Goal: Information Seeking & Learning: Check status

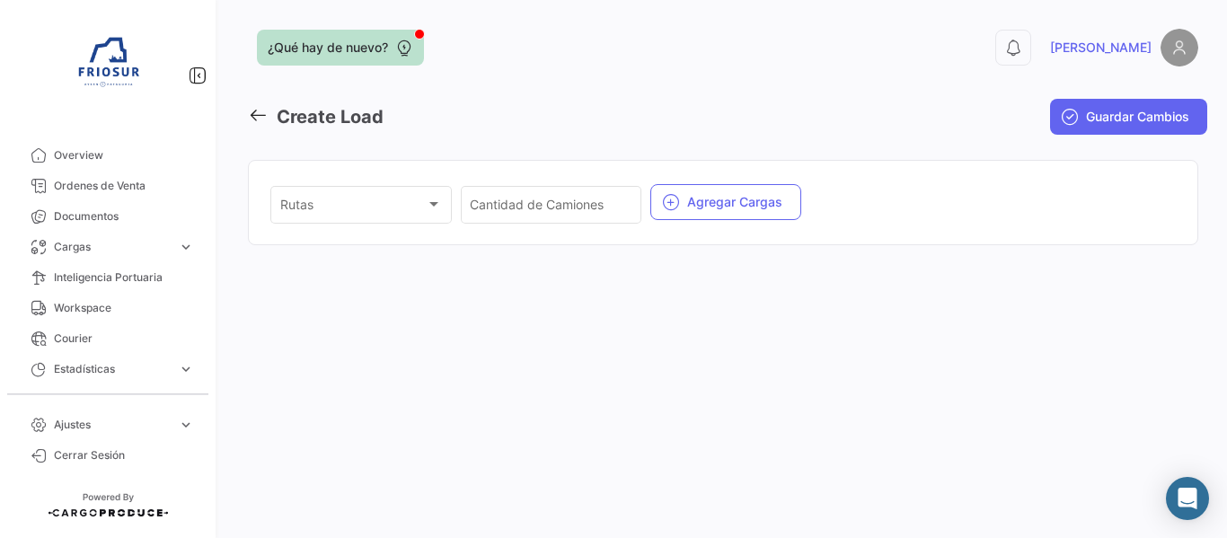
click at [419, 36] on div at bounding box center [419, 34] width 11 height 11
click at [796, 391] on div "¿Qué hay de nuevo? 0 [PERSON_NAME] Create Load Guardar Cambios Rutas Rutas Cant…" at bounding box center [722, 269] width 1007 height 538
click at [127, 195] on link "Ordenes de Venta" at bounding box center [107, 186] width 187 height 31
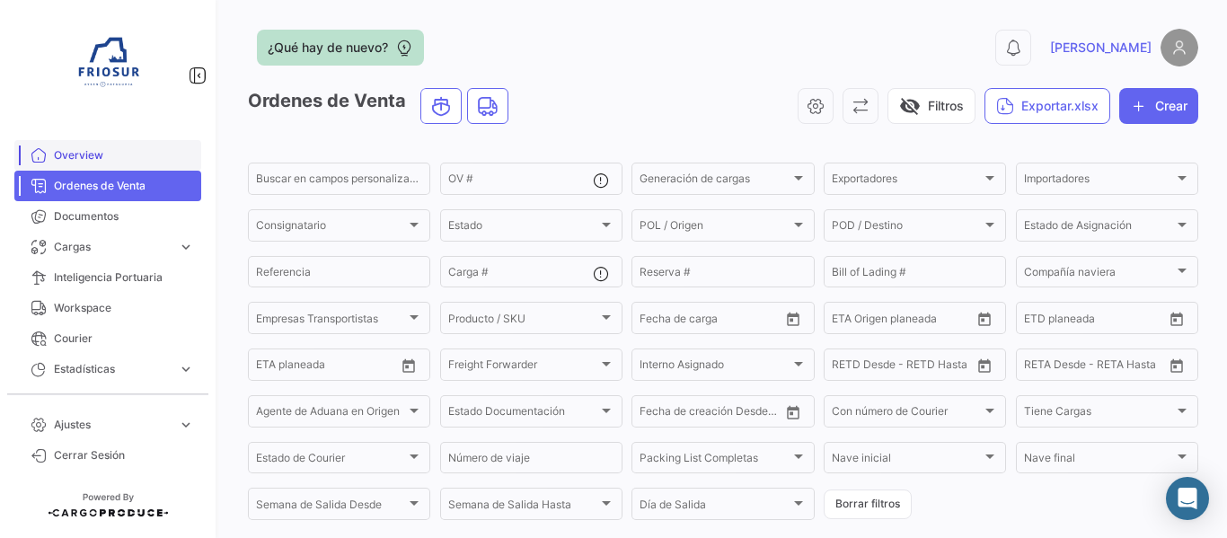
click at [96, 154] on span "Overview" at bounding box center [124, 155] width 140 height 16
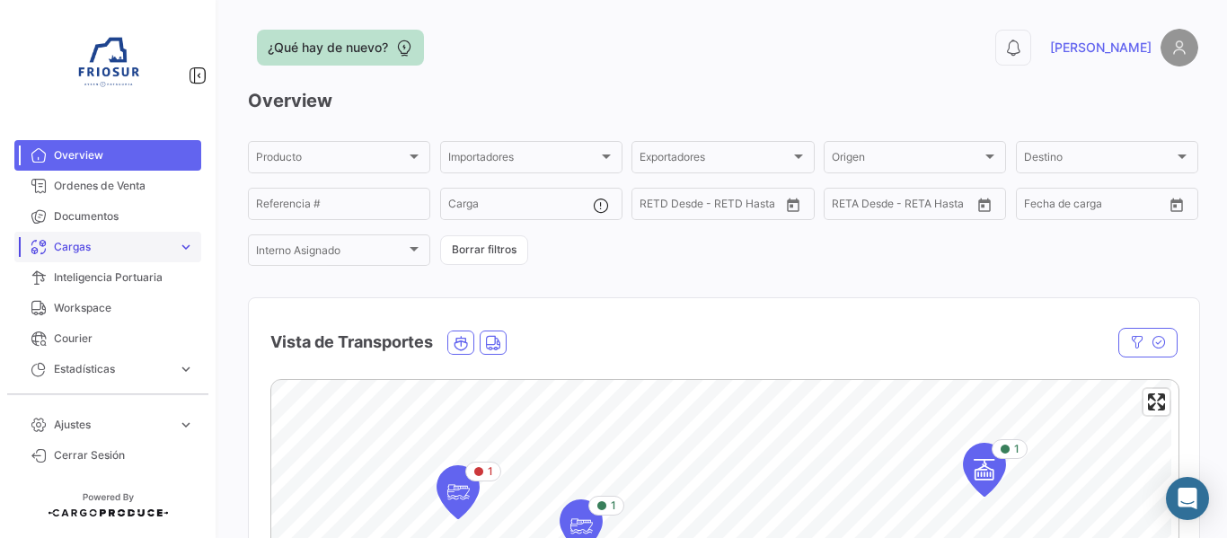
click at [161, 256] on link "Cargas expand_more" at bounding box center [107, 247] width 187 height 31
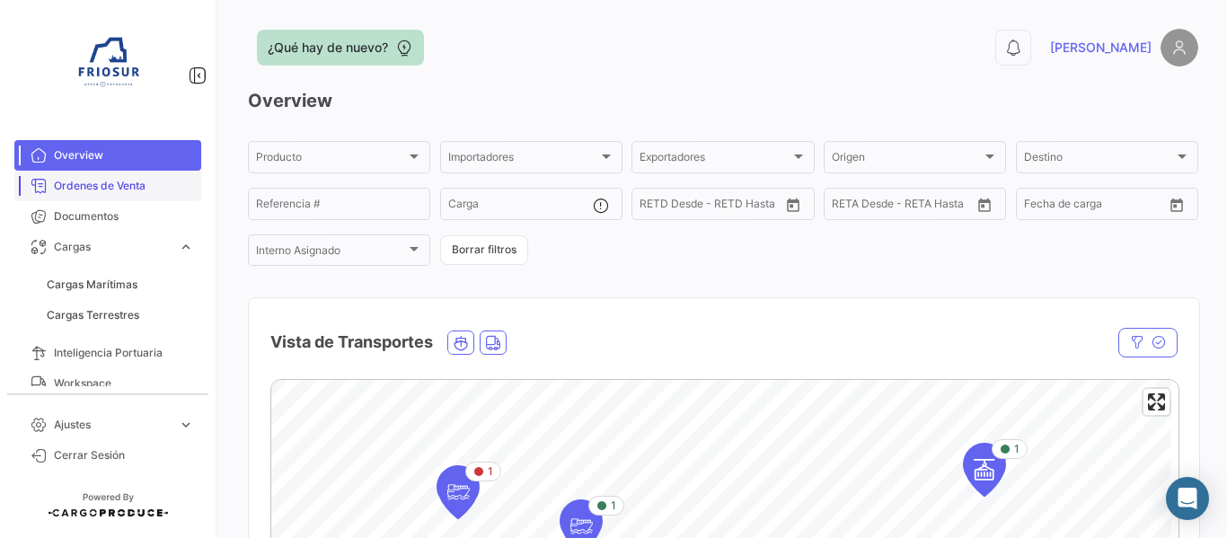
click at [159, 189] on span "Ordenes de Venta" at bounding box center [124, 186] width 140 height 16
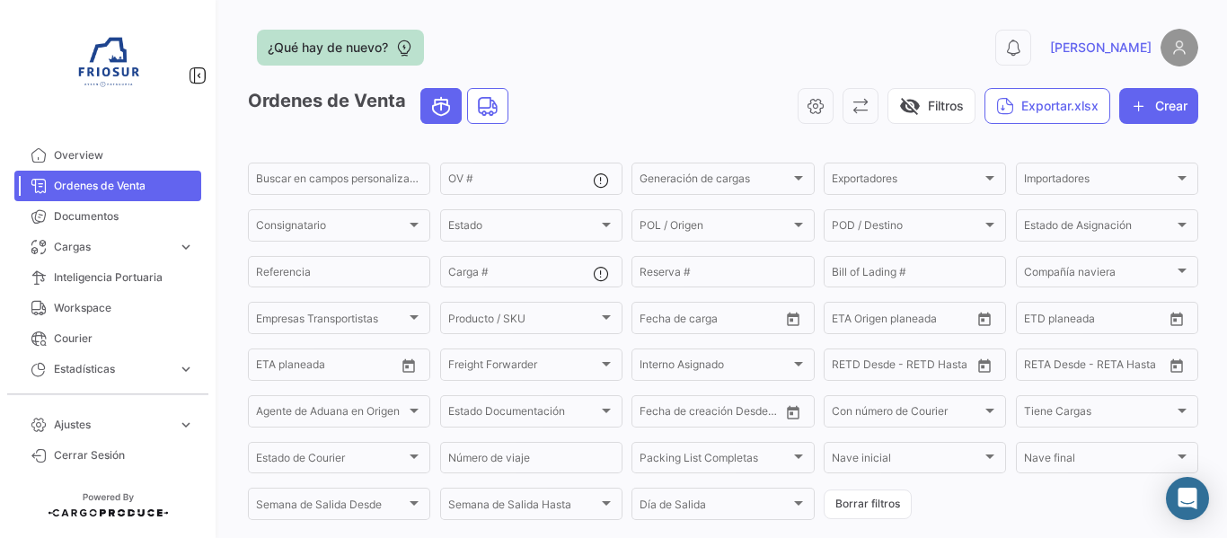
click at [445, 107] on icon "Ocean" at bounding box center [441, 106] width 22 height 22
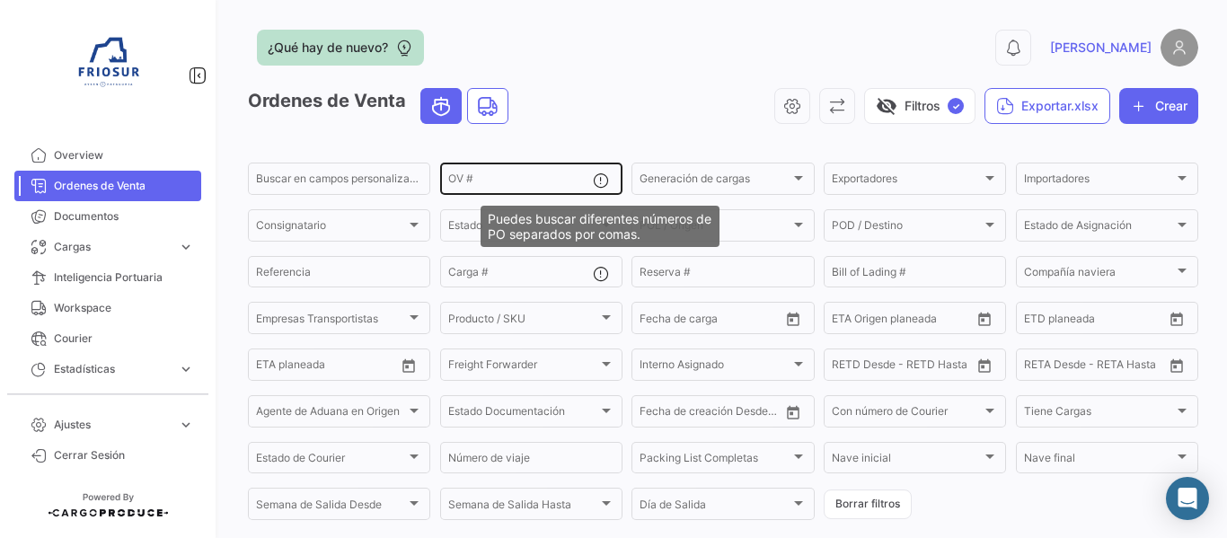
click at [599, 181] on mat-icon at bounding box center [604, 183] width 22 height 22
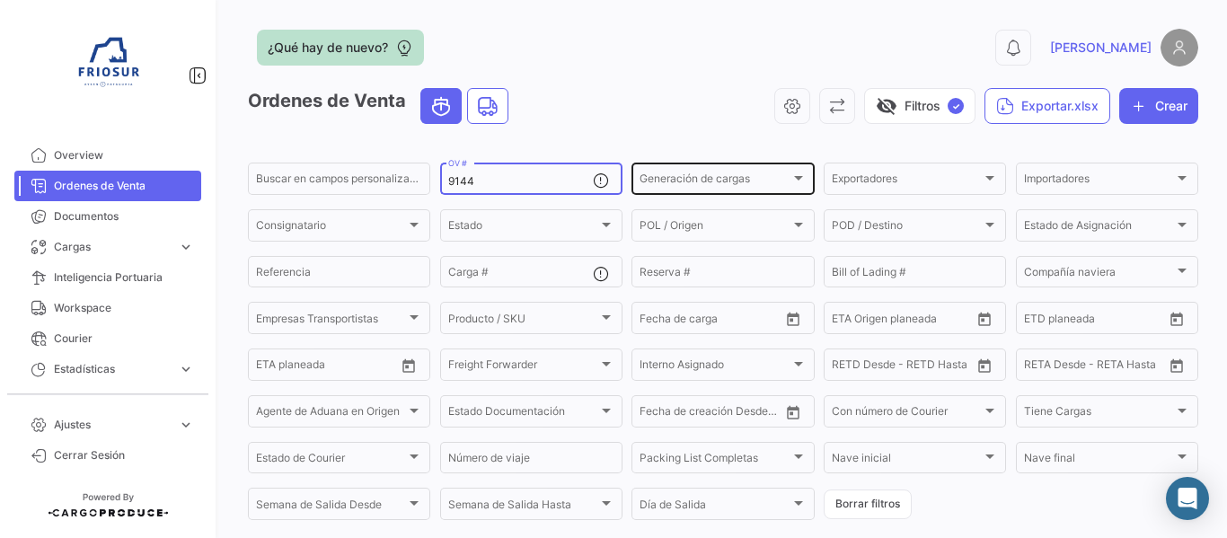
type input "9144"
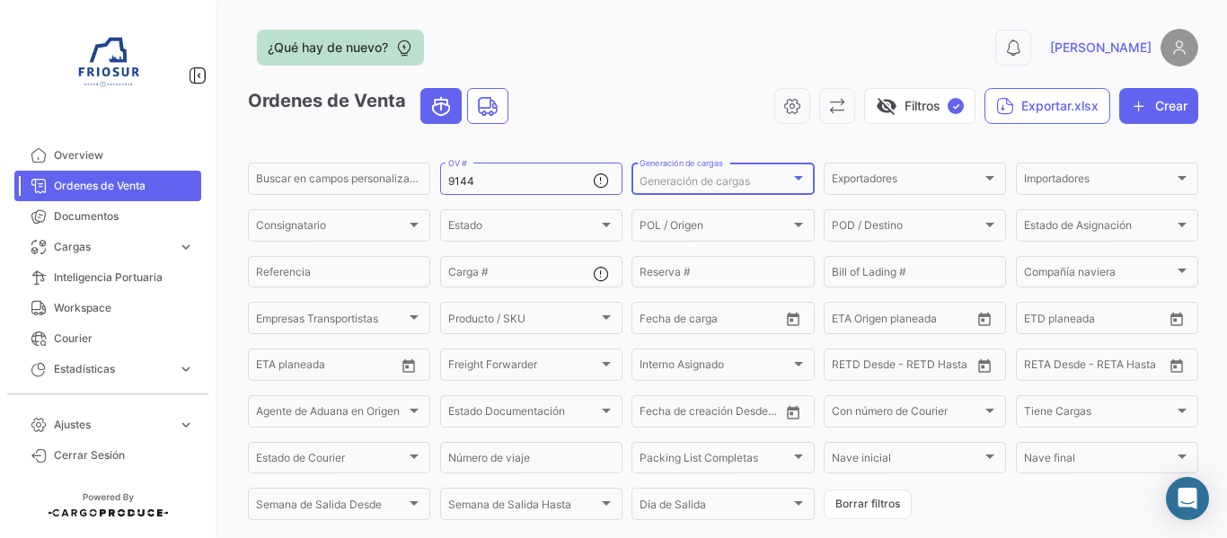
click at [756, 180] on div "Generación de cargas" at bounding box center [714, 181] width 150 height 13
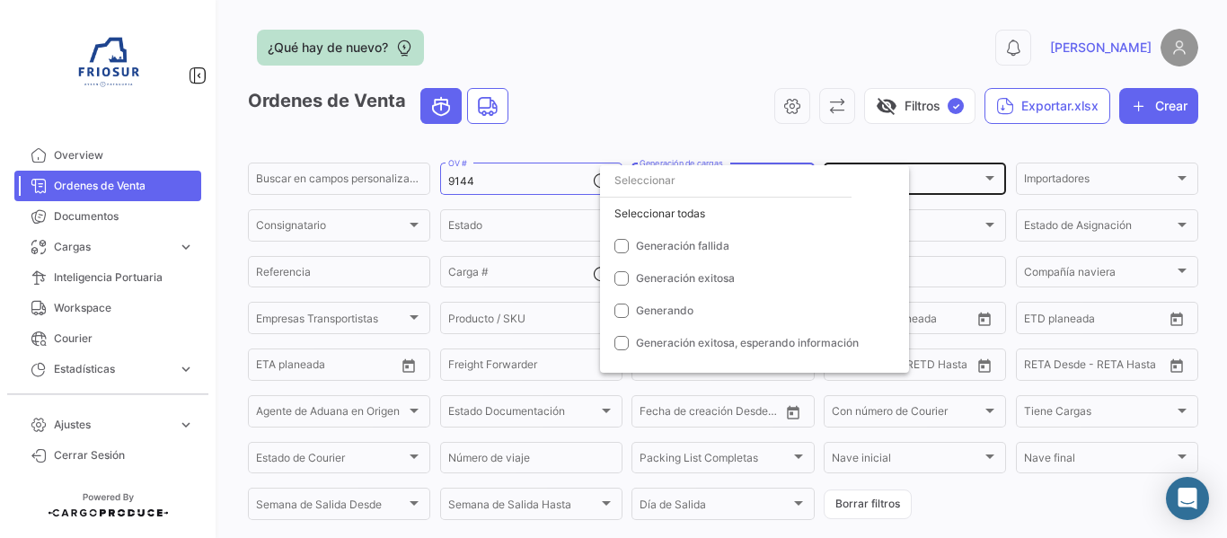
drag, startPoint x: 989, startPoint y: 174, endPoint x: 972, endPoint y: 189, distance: 21.6
click at [982, 177] on div at bounding box center [613, 269] width 1227 height 538
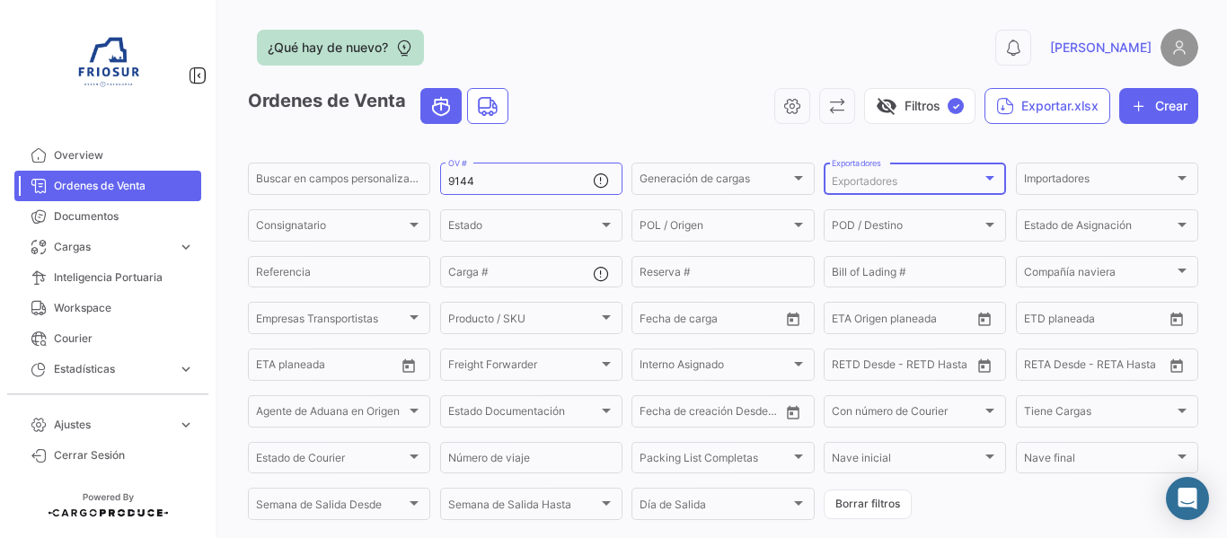
click at [983, 182] on div at bounding box center [989, 178] width 16 height 14
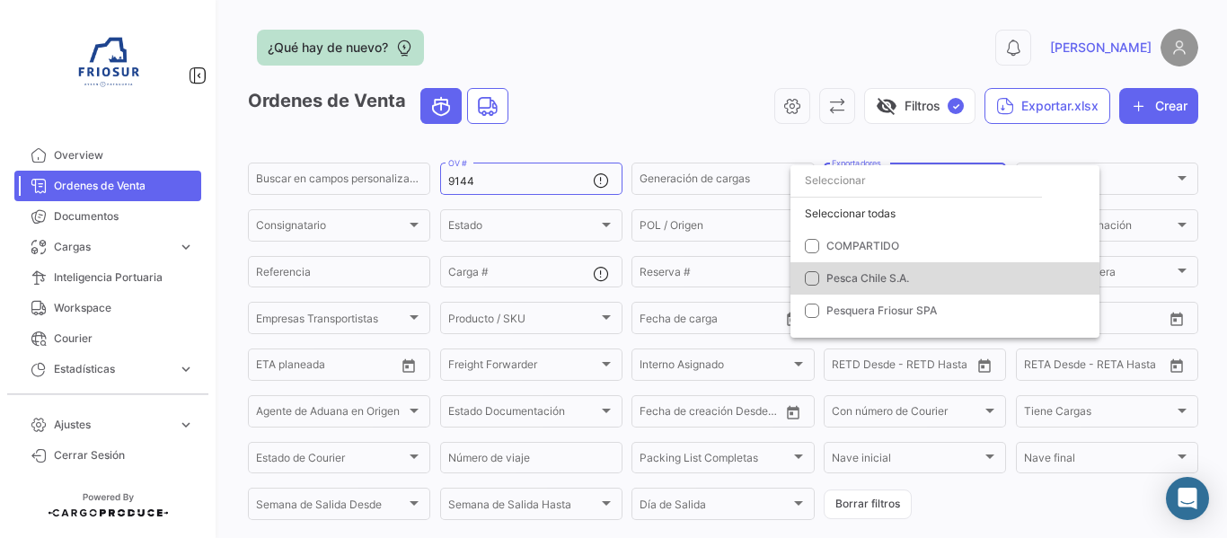
click at [913, 284] on span "Pesca Chile S.A." at bounding box center [951, 278] width 251 height 16
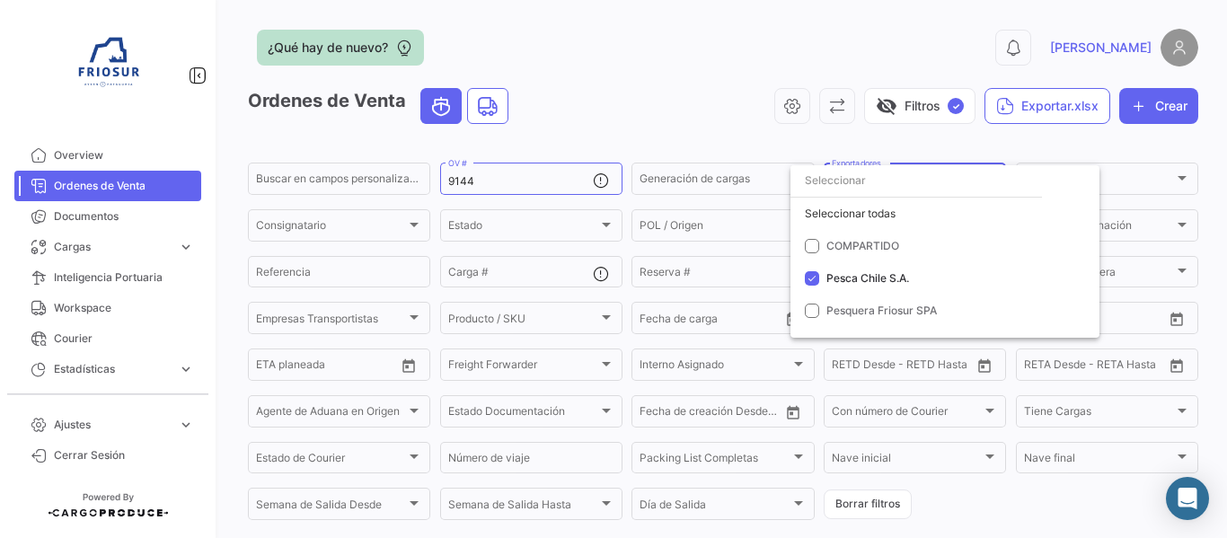
click at [1166, 181] on div at bounding box center [613, 269] width 1227 height 538
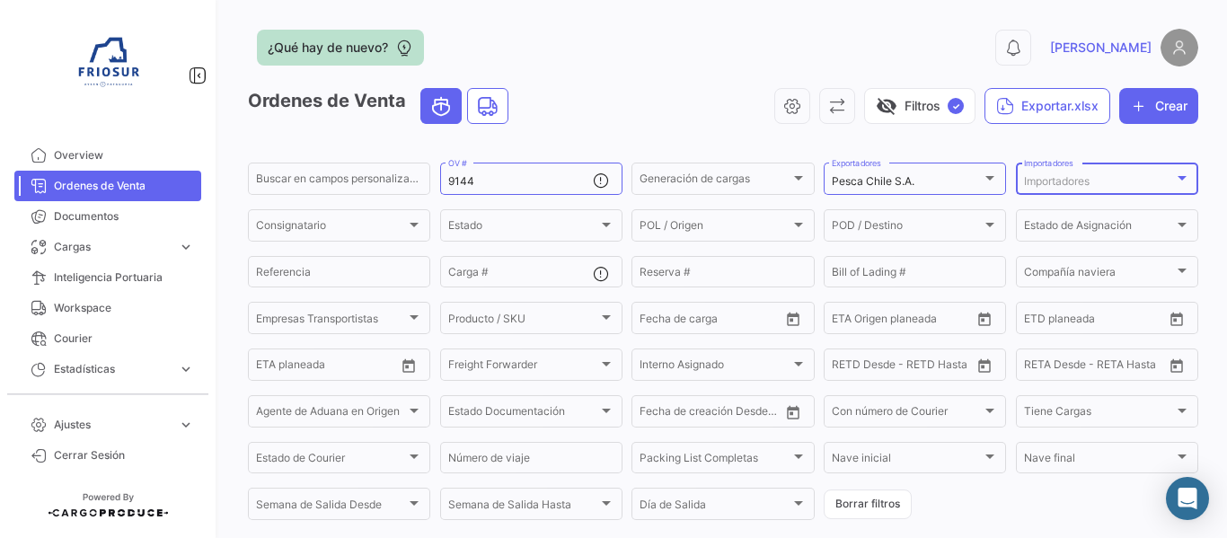
click at [1177, 180] on div at bounding box center [1181, 178] width 9 height 4
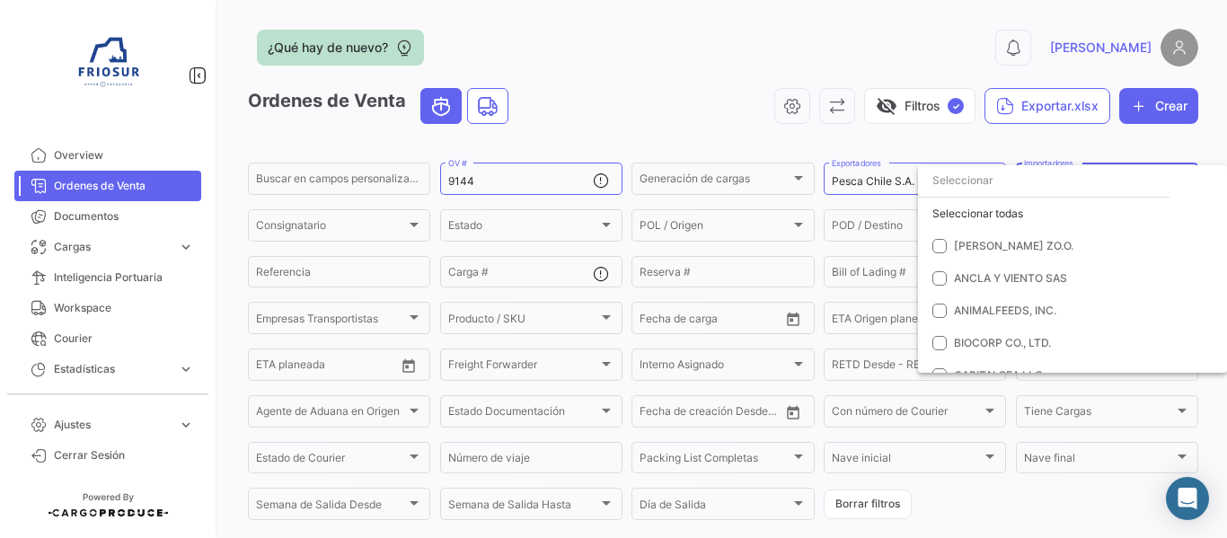
click at [1022, 188] on input "dropdown search" at bounding box center [1043, 180] width 251 height 32
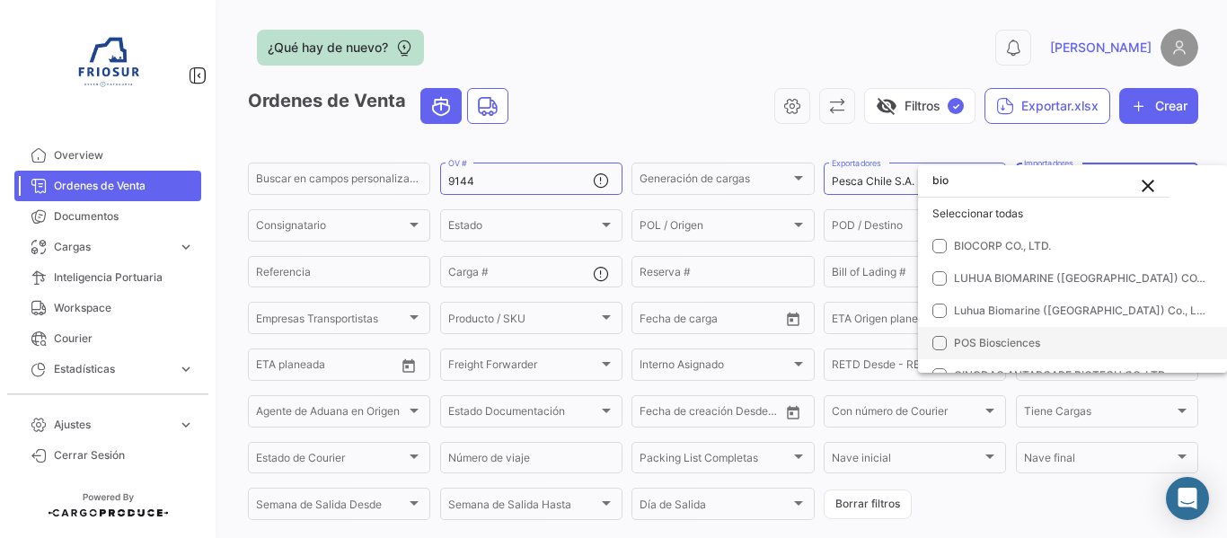
type input "bio"
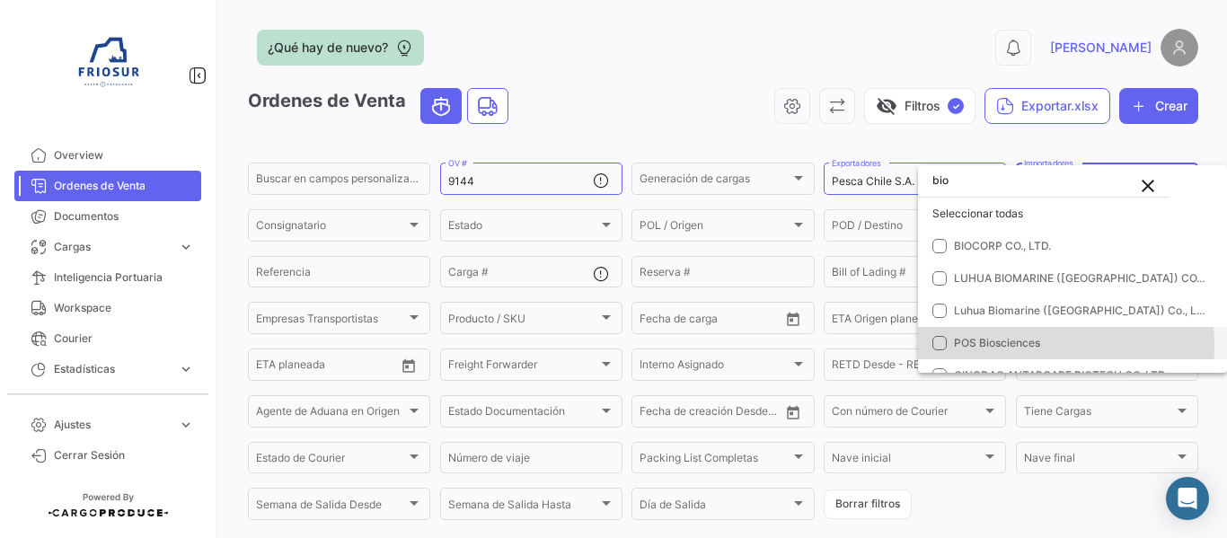
click at [1034, 346] on span "POS Biosciences" at bounding box center [997, 342] width 86 height 13
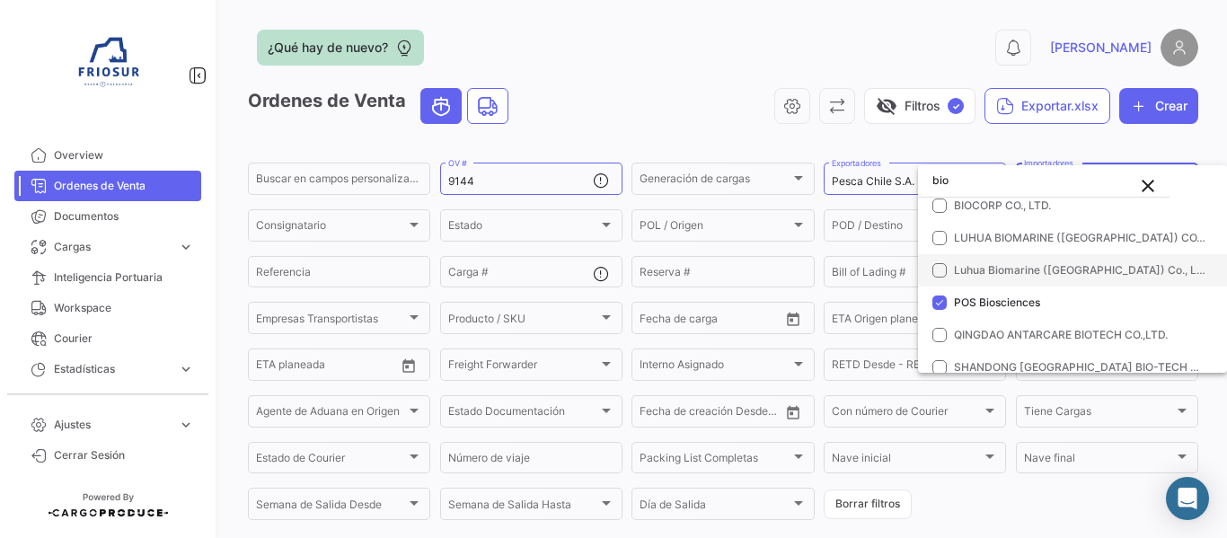
scroll to position [39, 0]
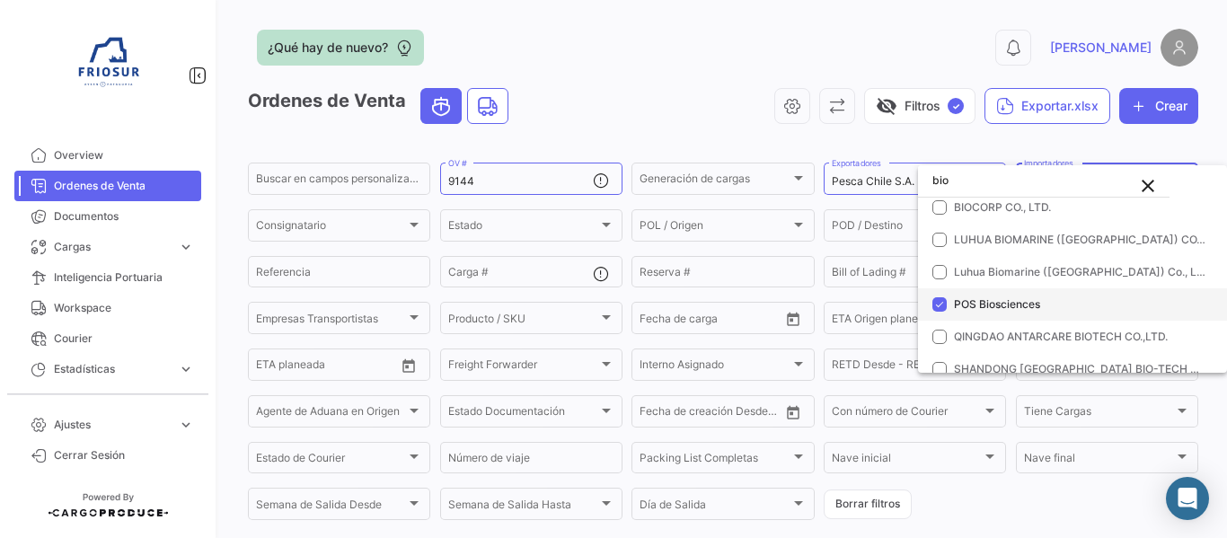
click at [990, 308] on span "POS Biosciences" at bounding box center [997, 303] width 86 height 13
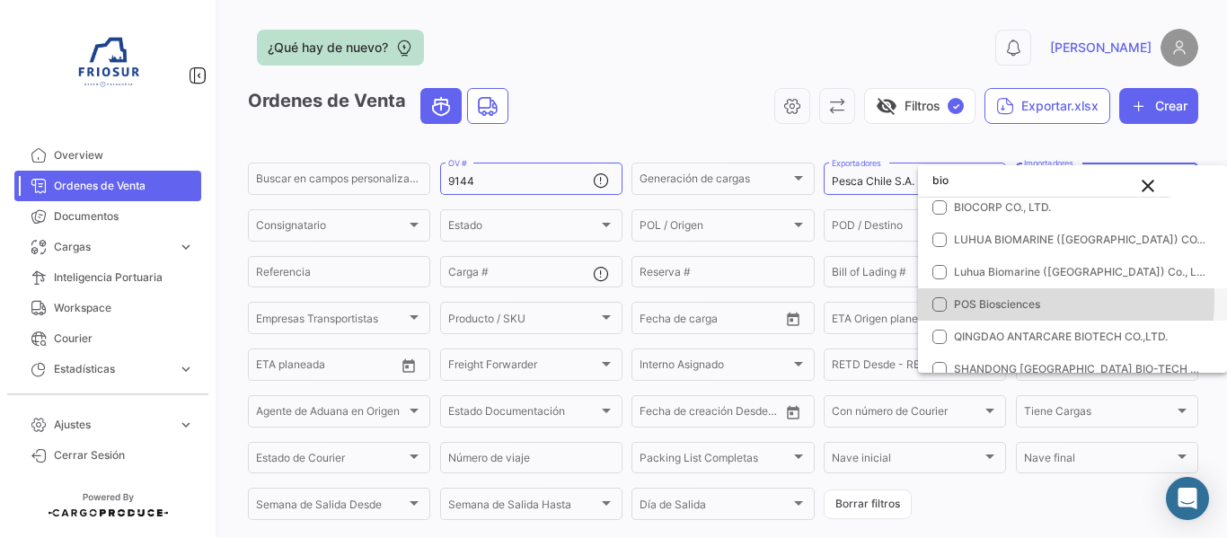
click at [993, 300] on span "POS Biosciences" at bounding box center [997, 303] width 86 height 13
click at [943, 305] on mat-pseudo-checkbox at bounding box center [939, 304] width 14 height 14
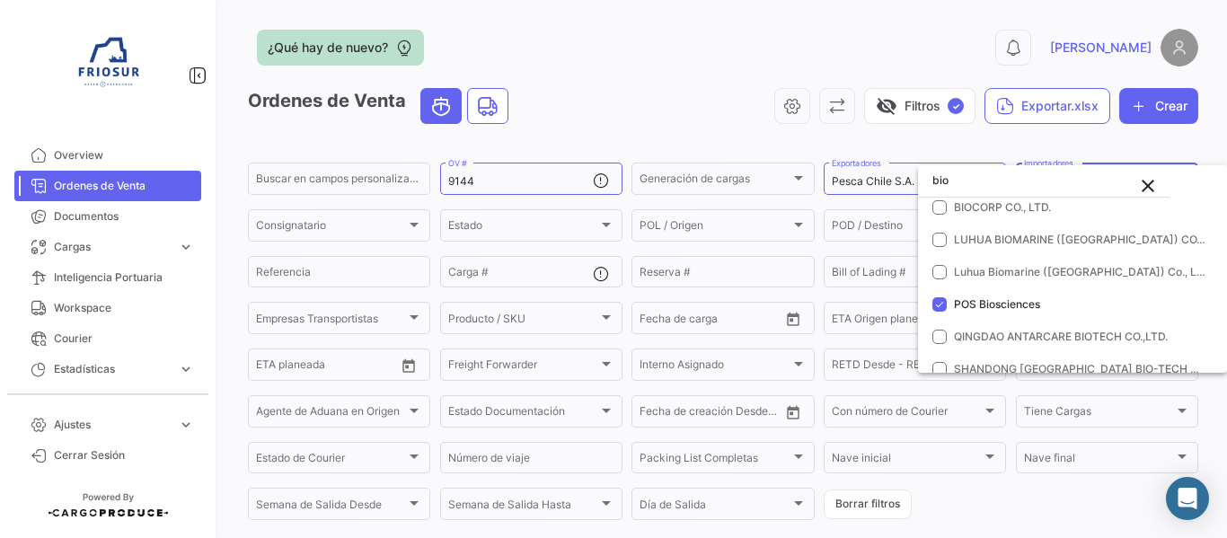
click at [673, 145] on div at bounding box center [613, 269] width 1227 height 538
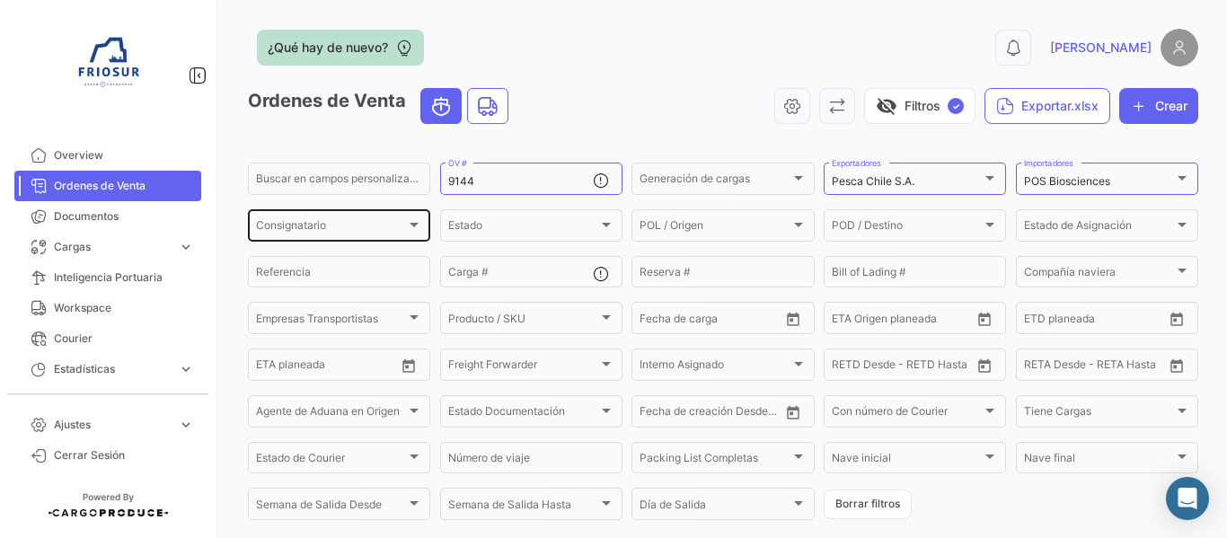
click at [416, 227] on div at bounding box center [414, 224] width 16 height 14
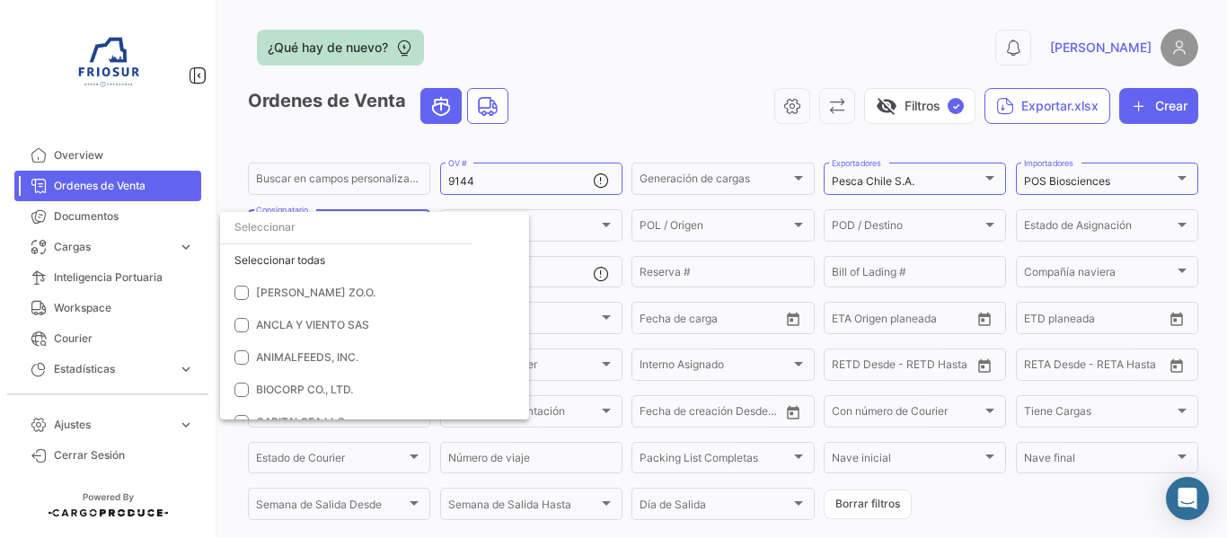
click at [335, 236] on input "dropdown search" at bounding box center [345, 227] width 251 height 32
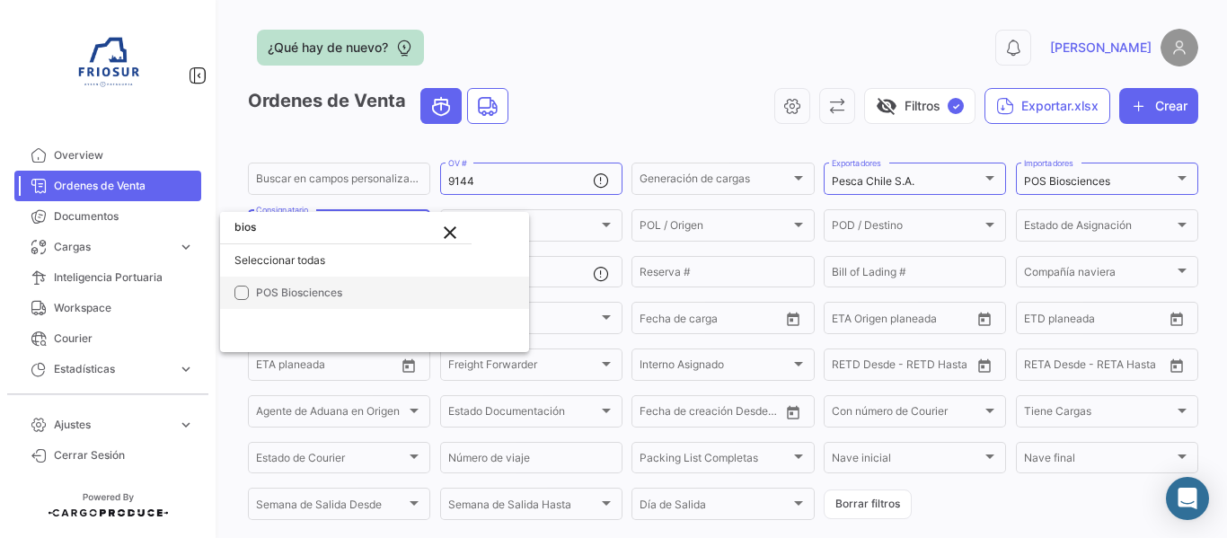
type input "bios"
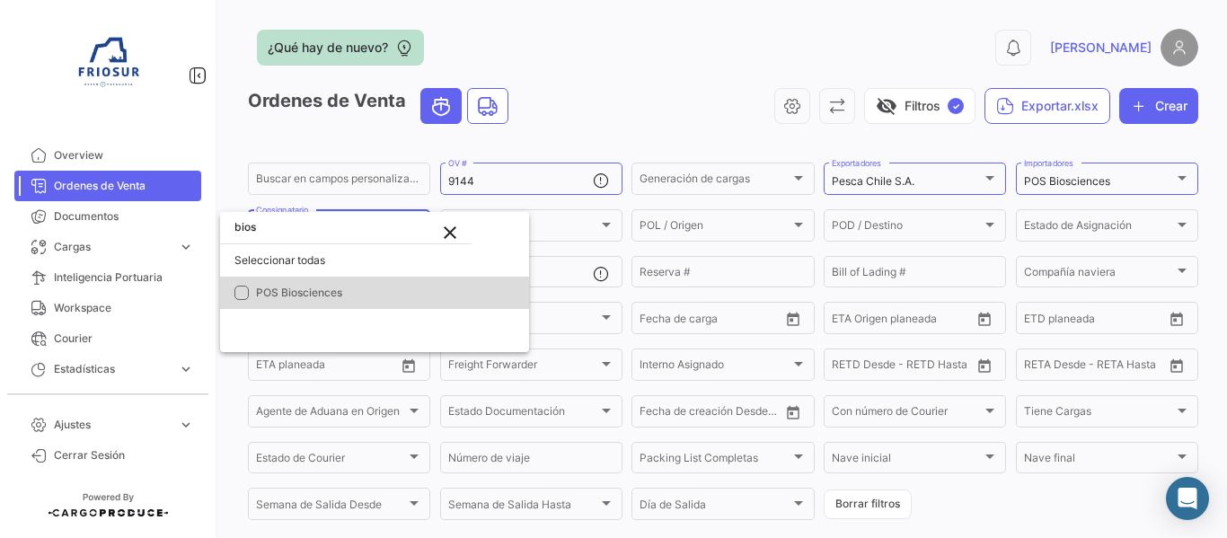
click at [328, 292] on span "POS Biosciences" at bounding box center [299, 292] width 86 height 13
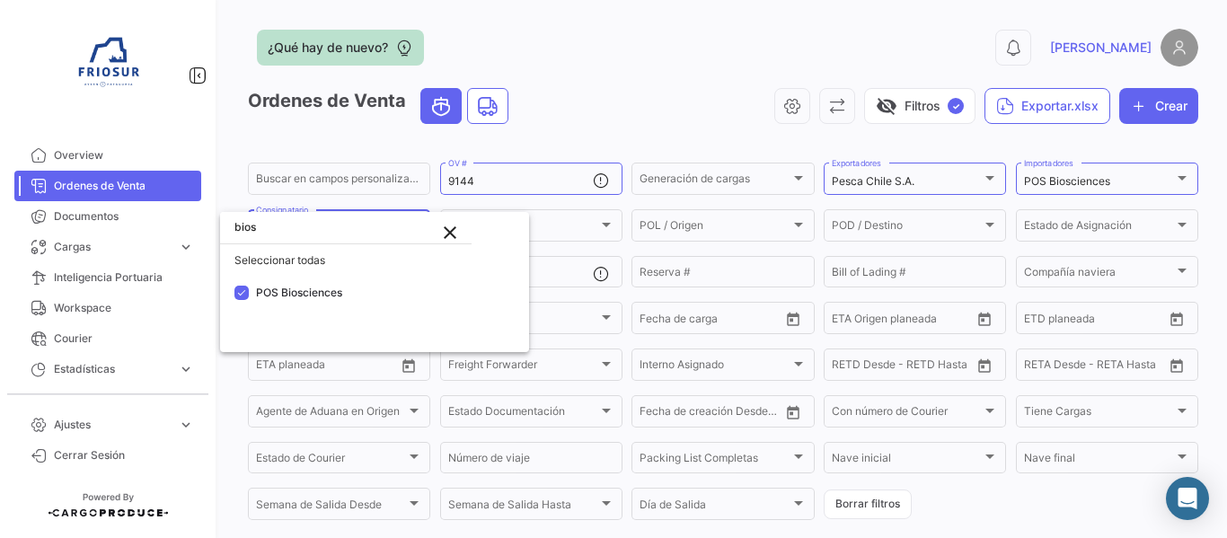
click at [610, 229] on div at bounding box center [613, 269] width 1227 height 538
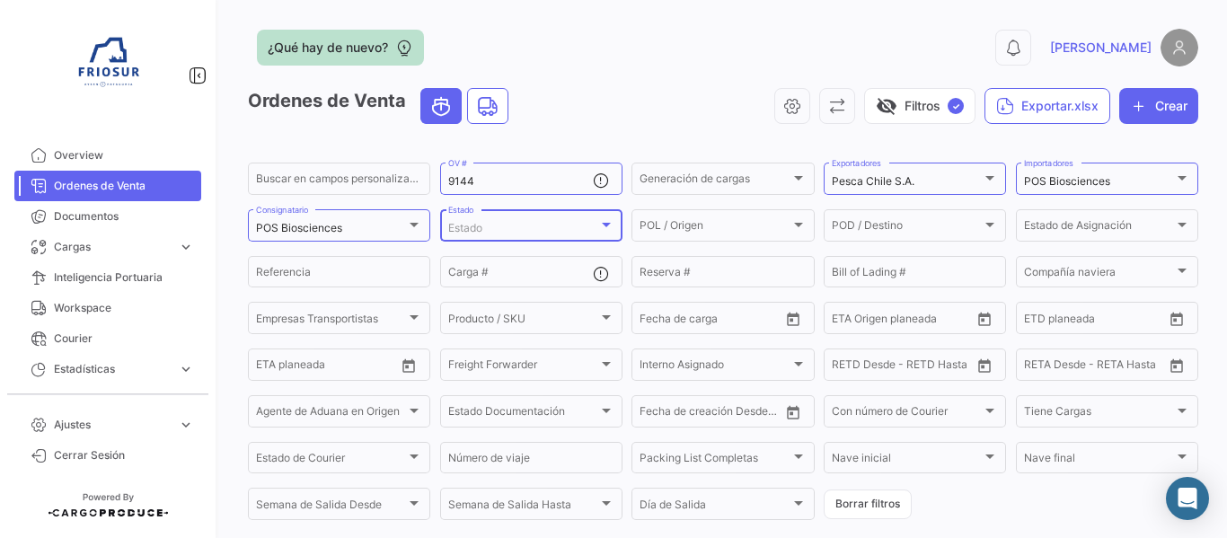
click at [607, 223] on div at bounding box center [606, 224] width 16 height 14
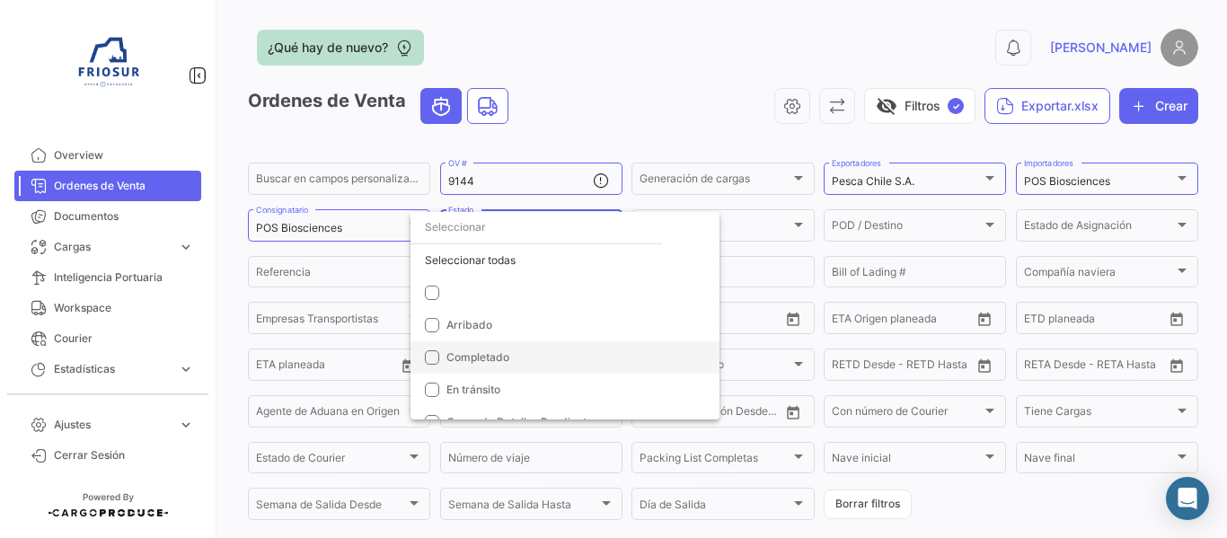
scroll to position [19, 0]
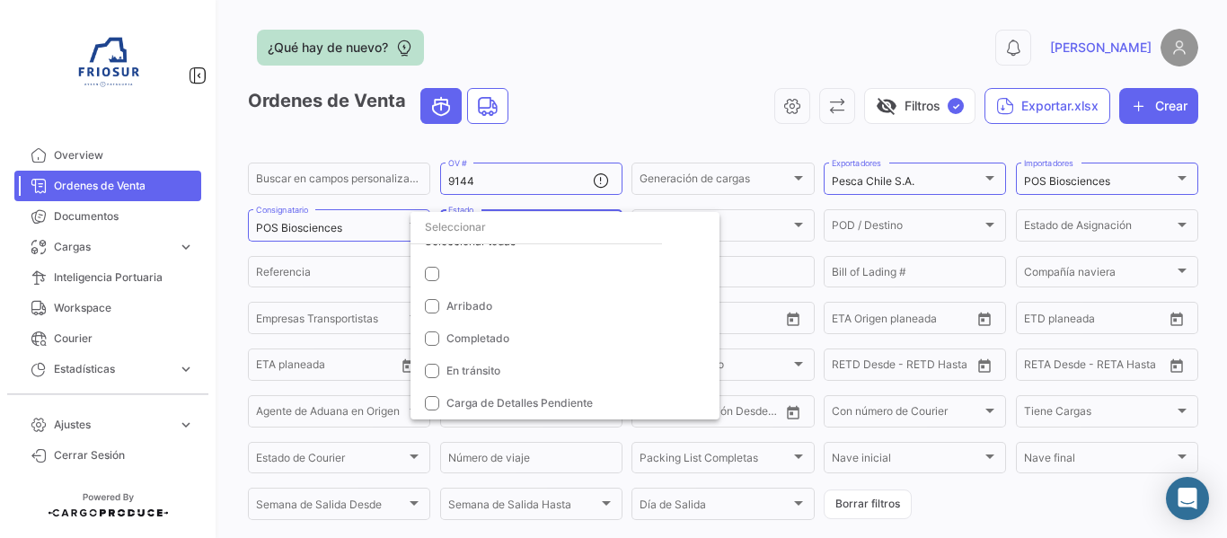
click at [793, 224] on div at bounding box center [613, 269] width 1227 height 538
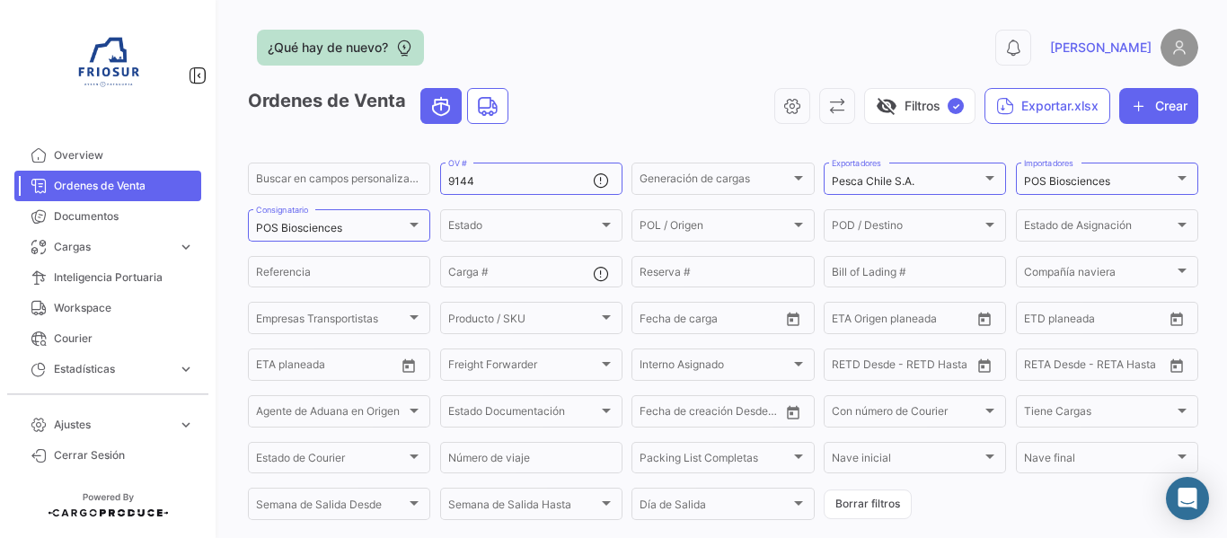
click at [794, 224] on div at bounding box center [798, 225] width 9 height 4
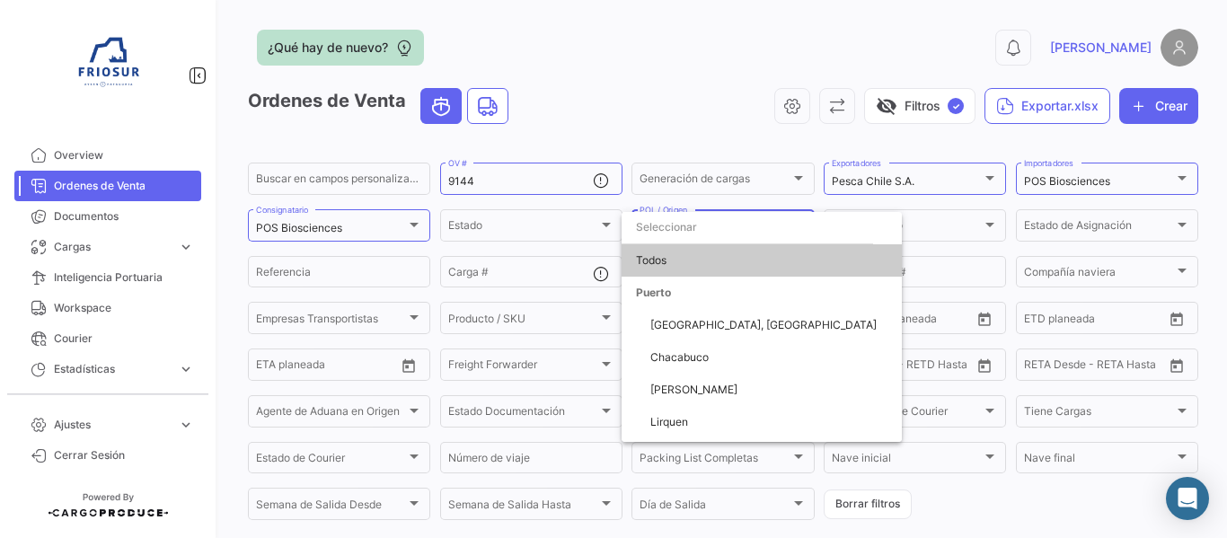
click at [907, 537] on html "Overview Ordenes de Venta Documentos Cargas expand_more Cargas Marítimas Cargas…" at bounding box center [613, 269] width 1227 height 538
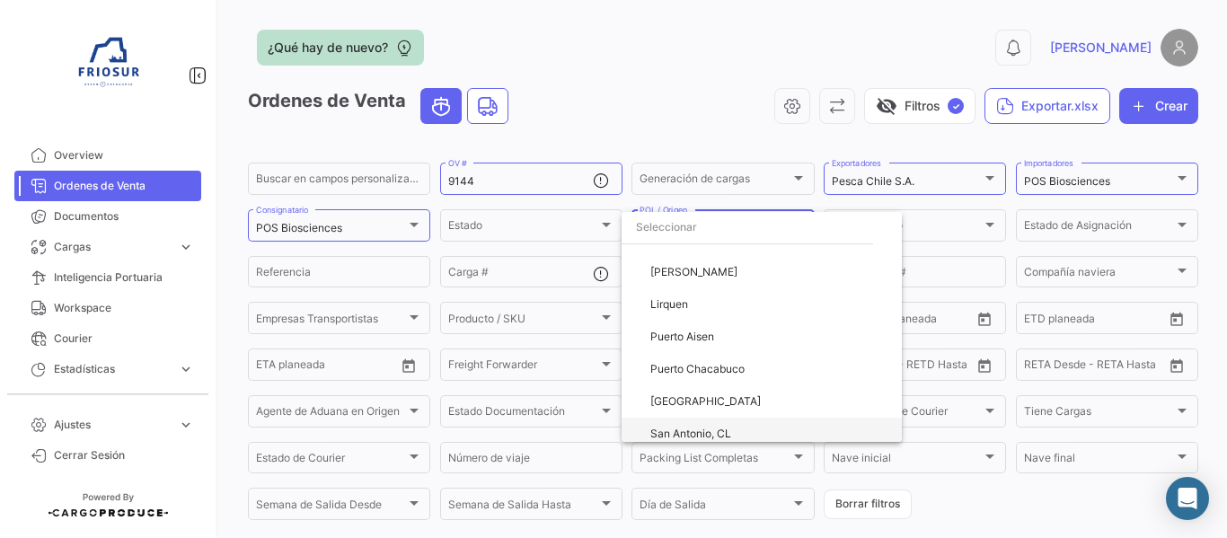
scroll to position [75, 0]
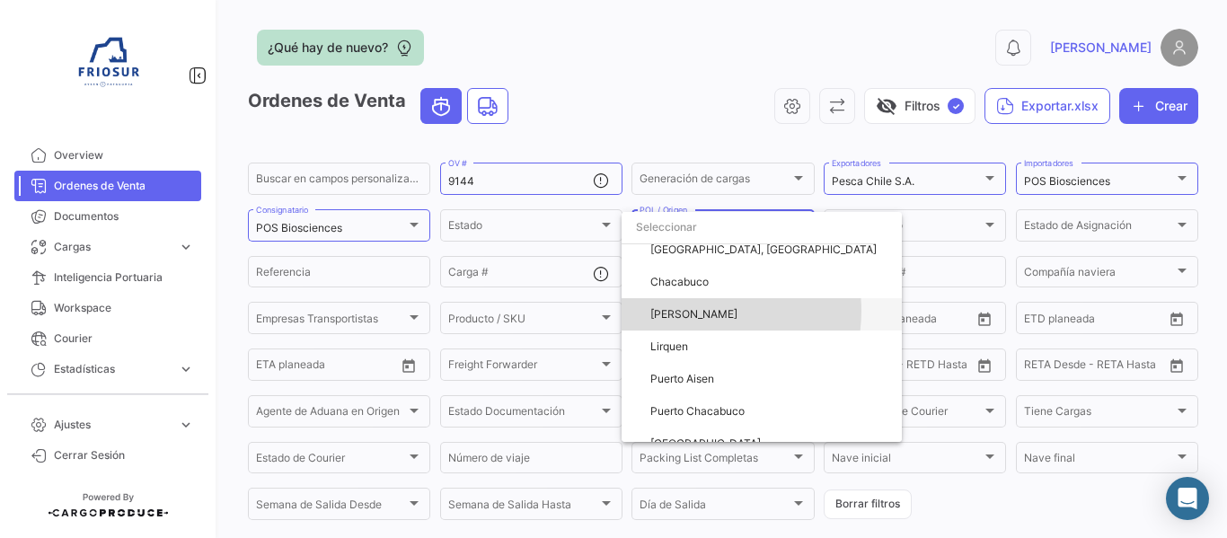
click at [699, 311] on span "[PERSON_NAME]" at bounding box center [768, 314] width 237 height 32
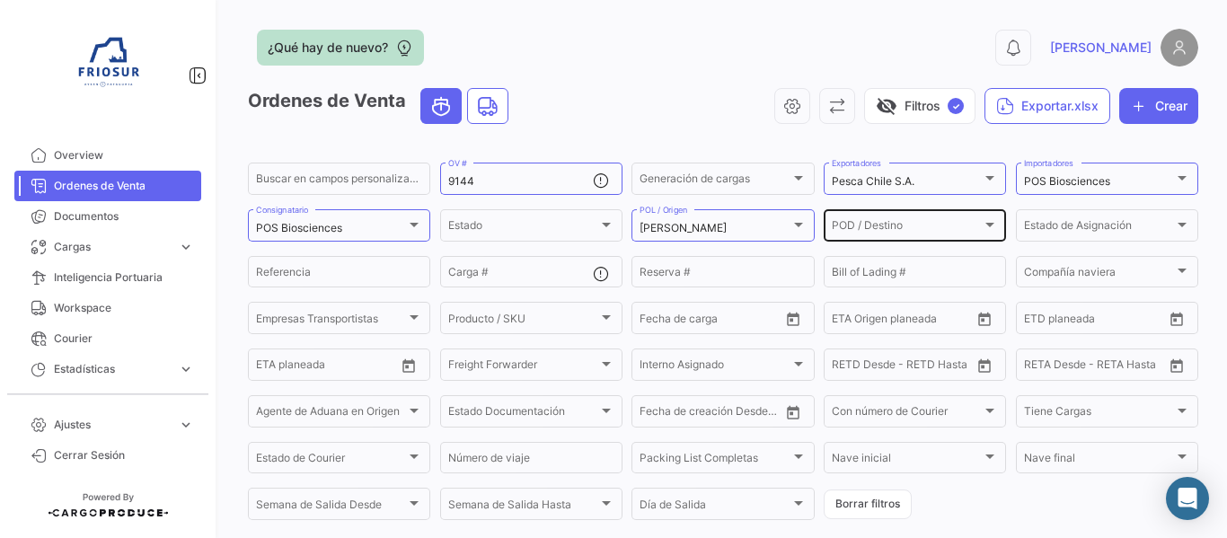
click at [994, 227] on div "POD / Destino POD / Destino" at bounding box center [914, 224] width 182 height 35
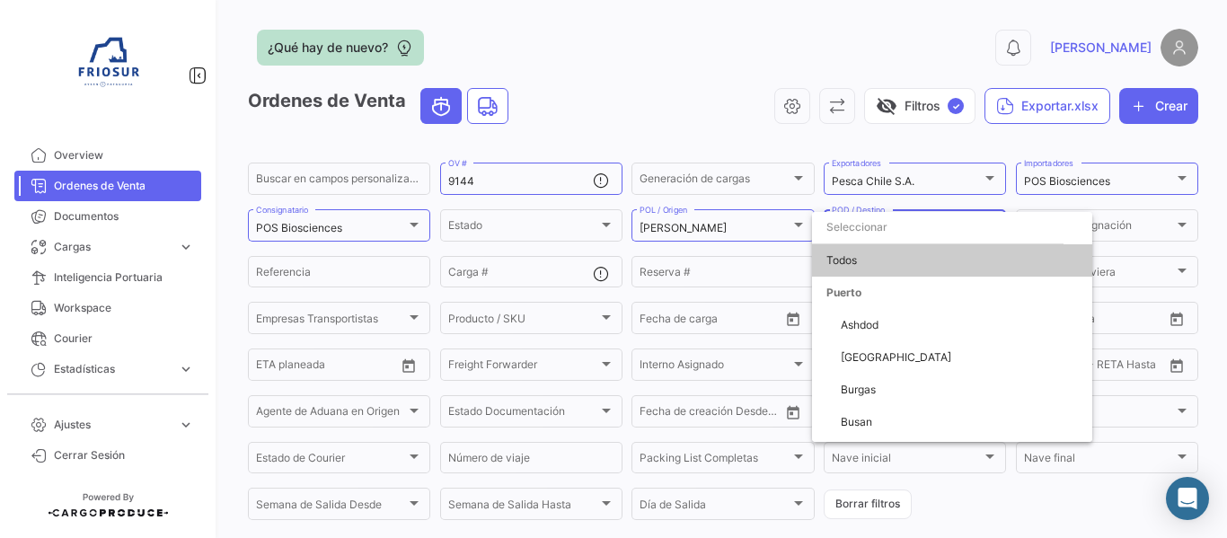
click at [883, 226] on input "dropdown search" at bounding box center [937, 227] width 251 height 32
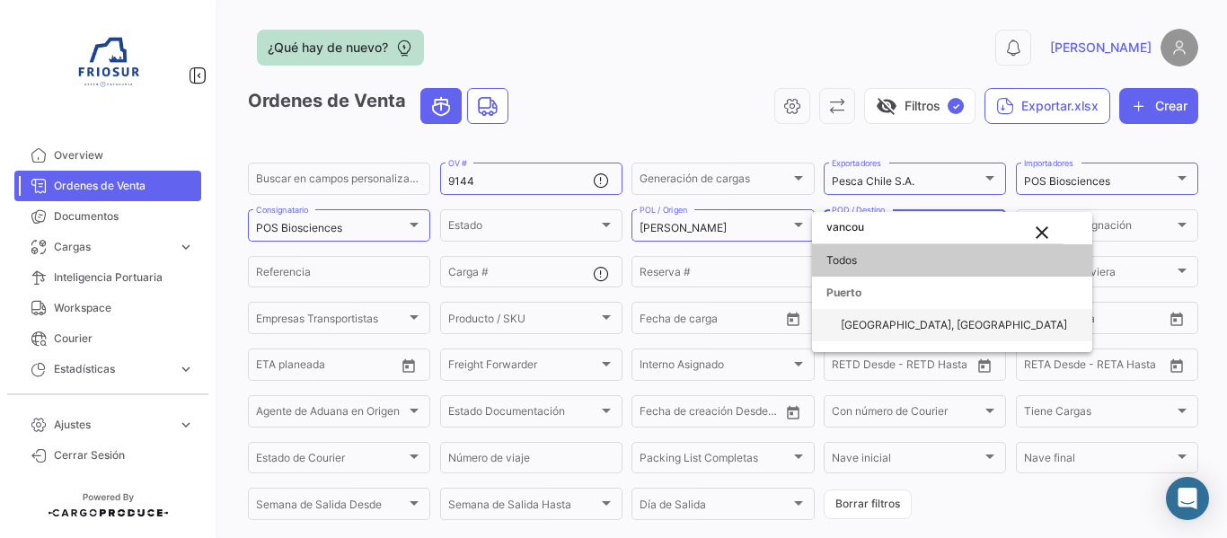
type input "vancou"
click at [891, 316] on span "[GEOGRAPHIC_DATA], [GEOGRAPHIC_DATA]" at bounding box center [958, 325] width 237 height 32
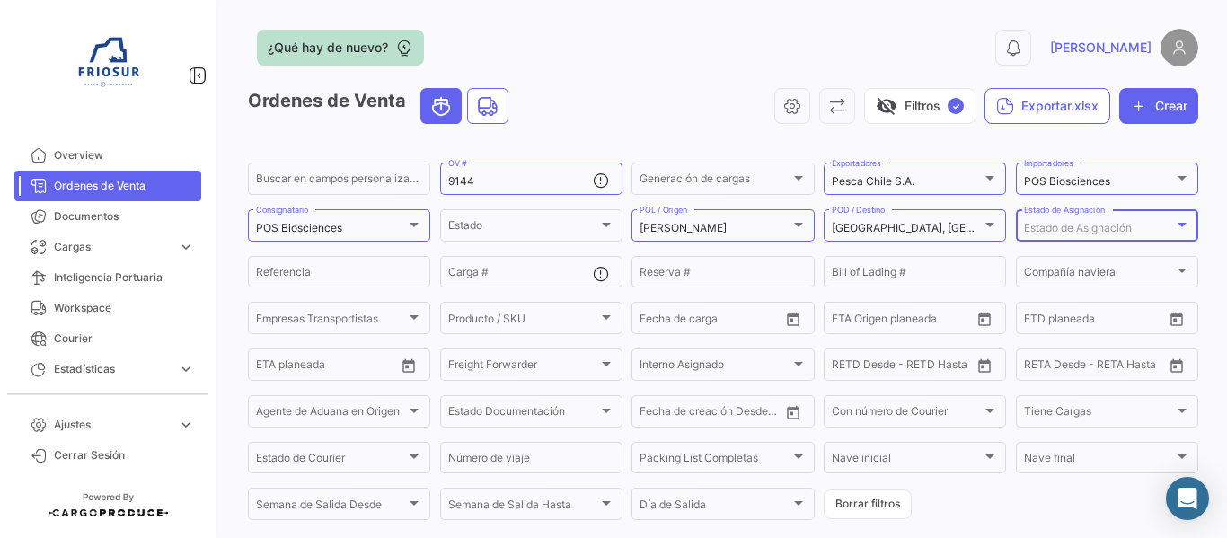
click at [1113, 233] on span "Estado de Asignación" at bounding box center [1078, 227] width 108 height 13
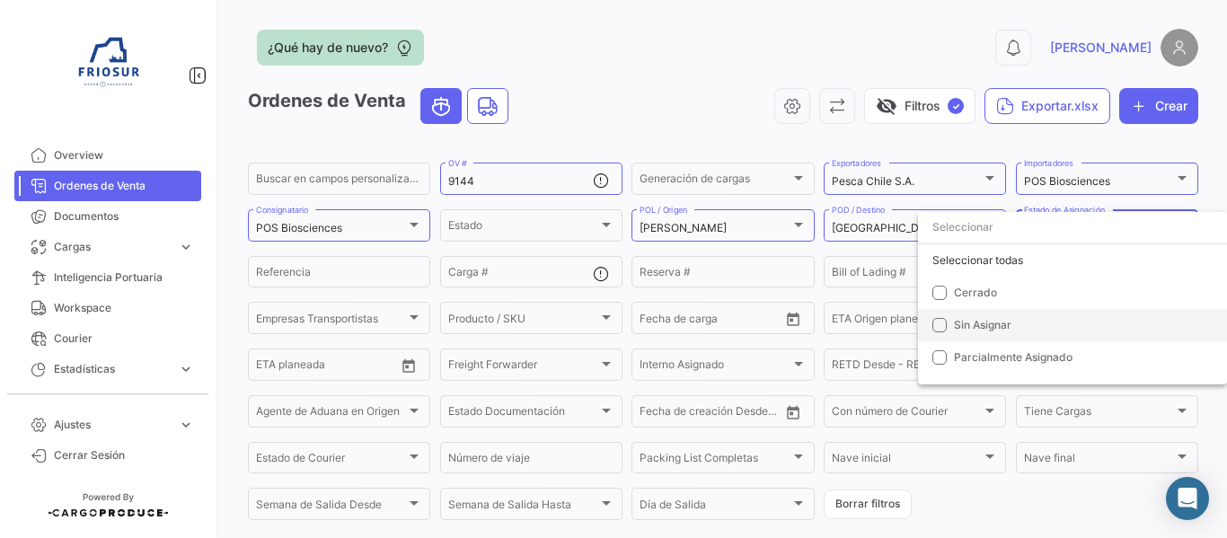
scroll to position [90, 0]
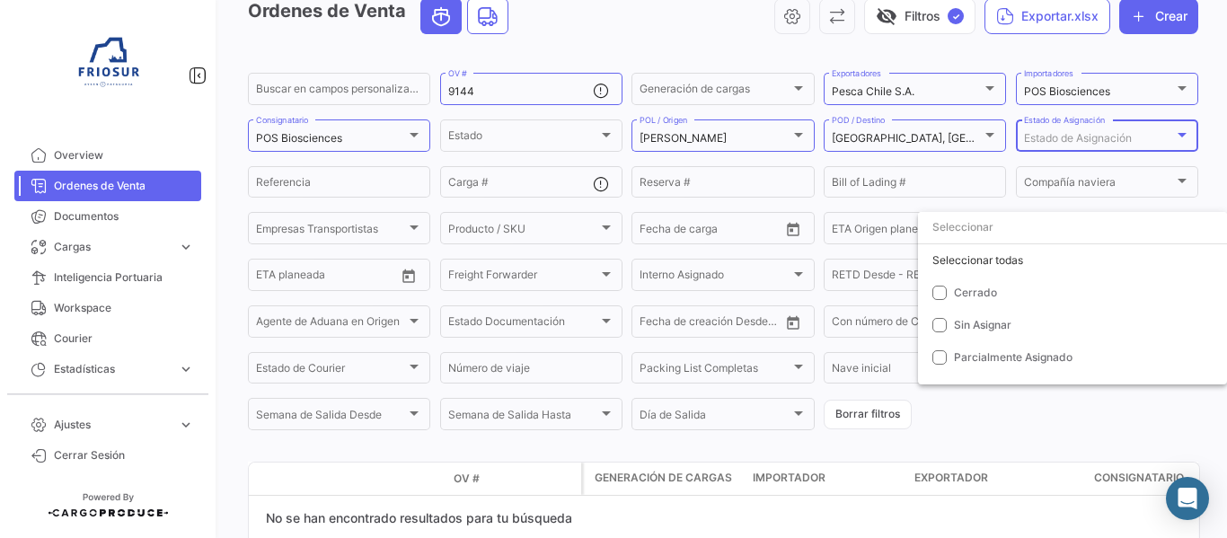
click at [1167, 131] on div at bounding box center [613, 269] width 1227 height 538
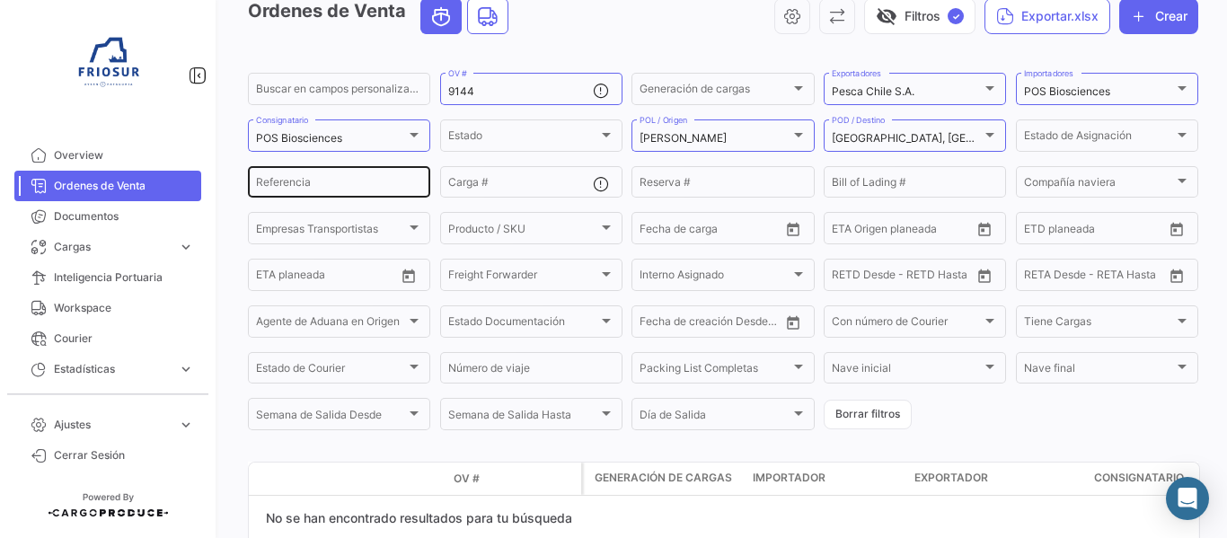
click at [368, 184] on input "Referencia" at bounding box center [339, 185] width 166 height 13
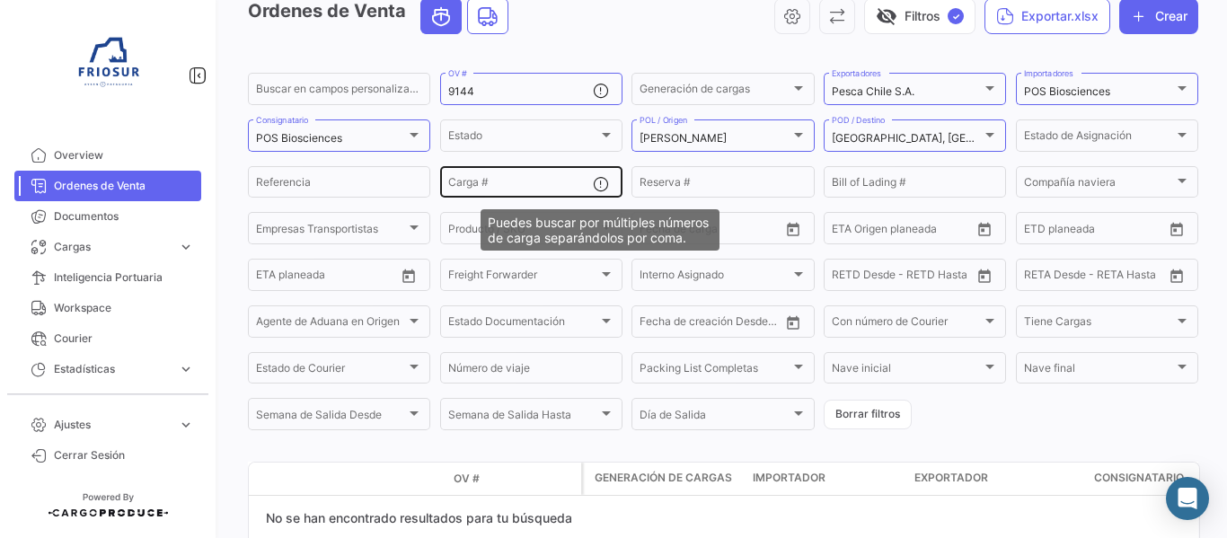
click at [597, 191] on mat-icon at bounding box center [604, 186] width 22 height 22
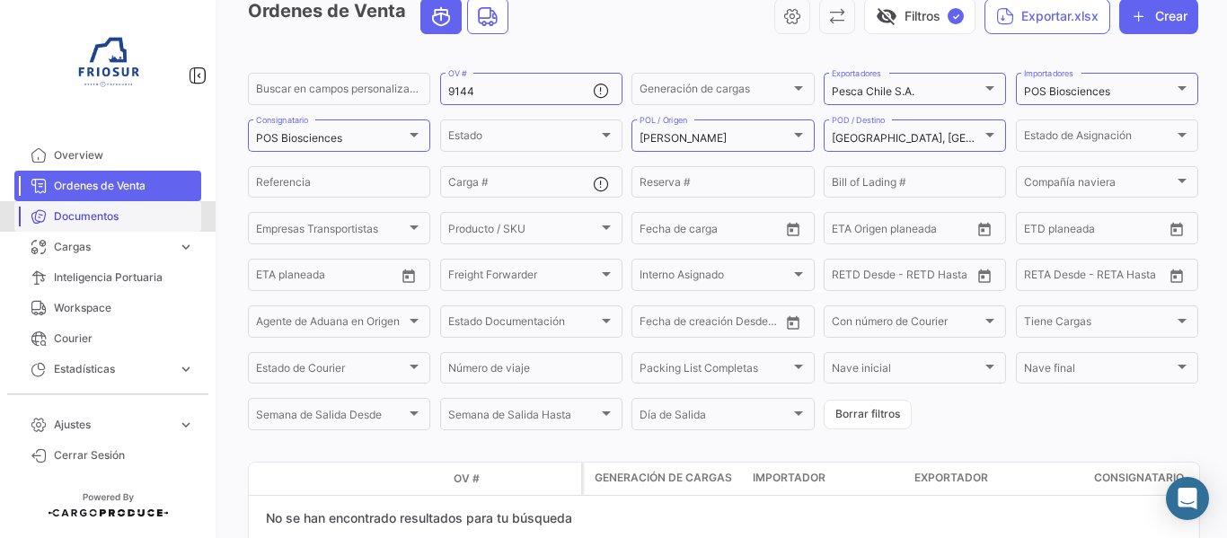
click at [128, 218] on span "Documentos" at bounding box center [124, 216] width 140 height 16
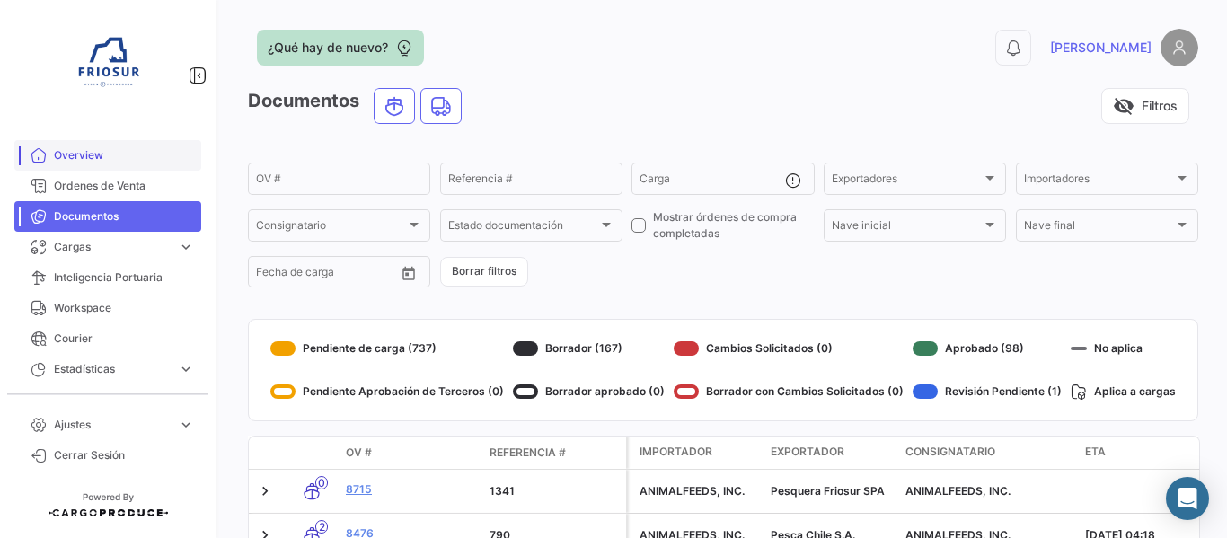
click at [143, 158] on span "Overview" at bounding box center [124, 155] width 140 height 16
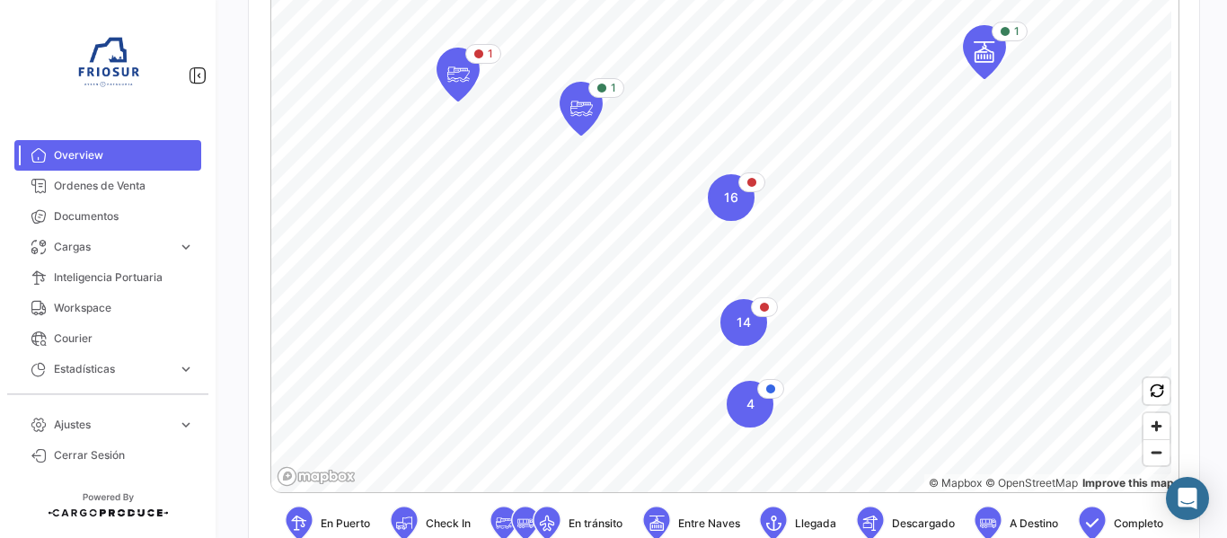
scroll to position [449, 0]
